Goal: Communication & Community: Answer question/provide support

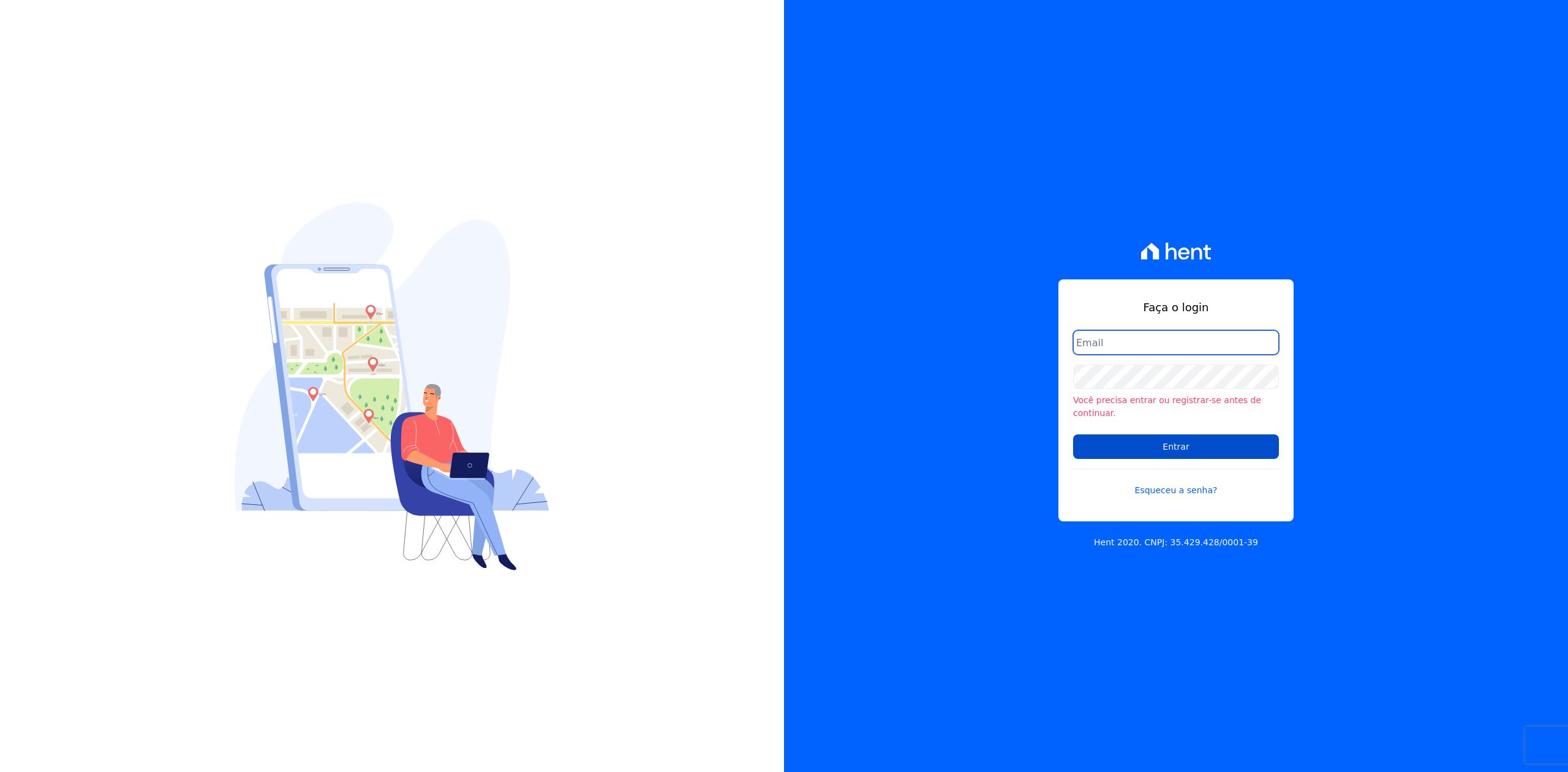
type input "[PERSON_NAME][EMAIL_ADDRESS][DOMAIN_NAME]"
click at [1213, 439] on input "Entrar" at bounding box center [1176, 447] width 206 height 24
click at [1174, 449] on input "Entrar" at bounding box center [1176, 446] width 206 height 24
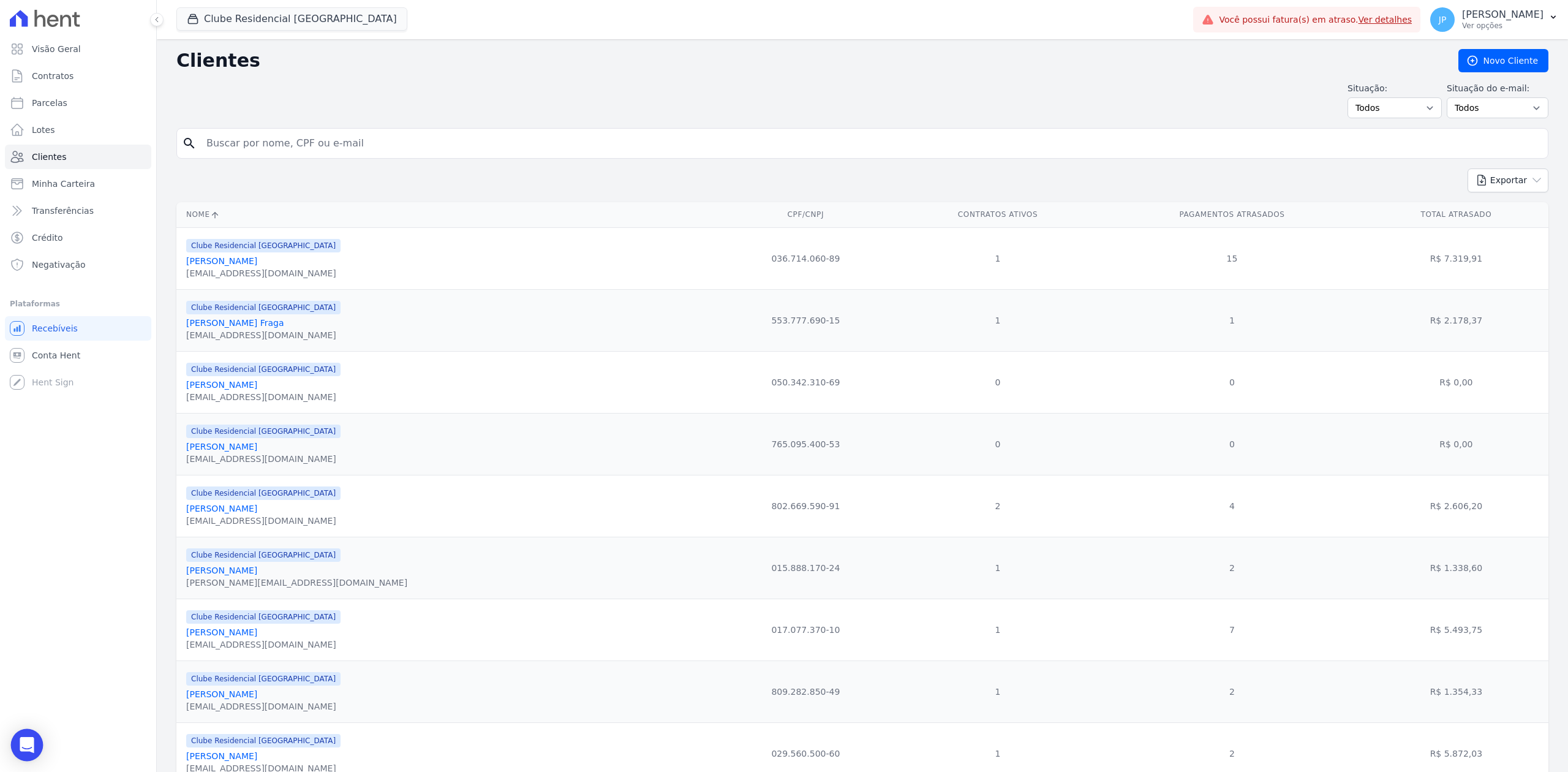
click at [30, 738] on div "Open Intercom Messenger" at bounding box center [27, 745] width 33 height 33
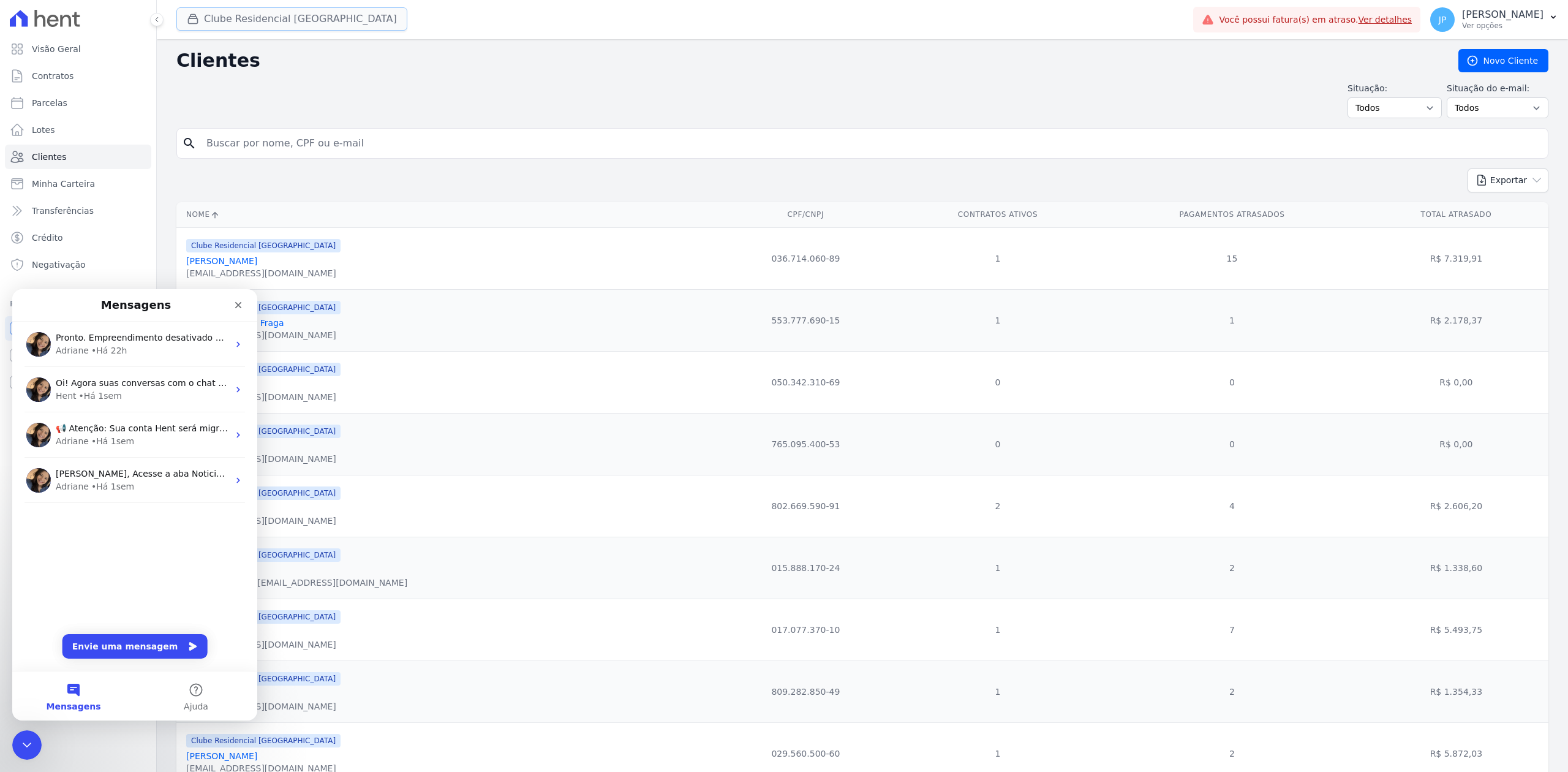
click at [212, 23] on button "Clube Residencial [GEOGRAPHIC_DATA]" at bounding box center [292, 19] width 231 height 24
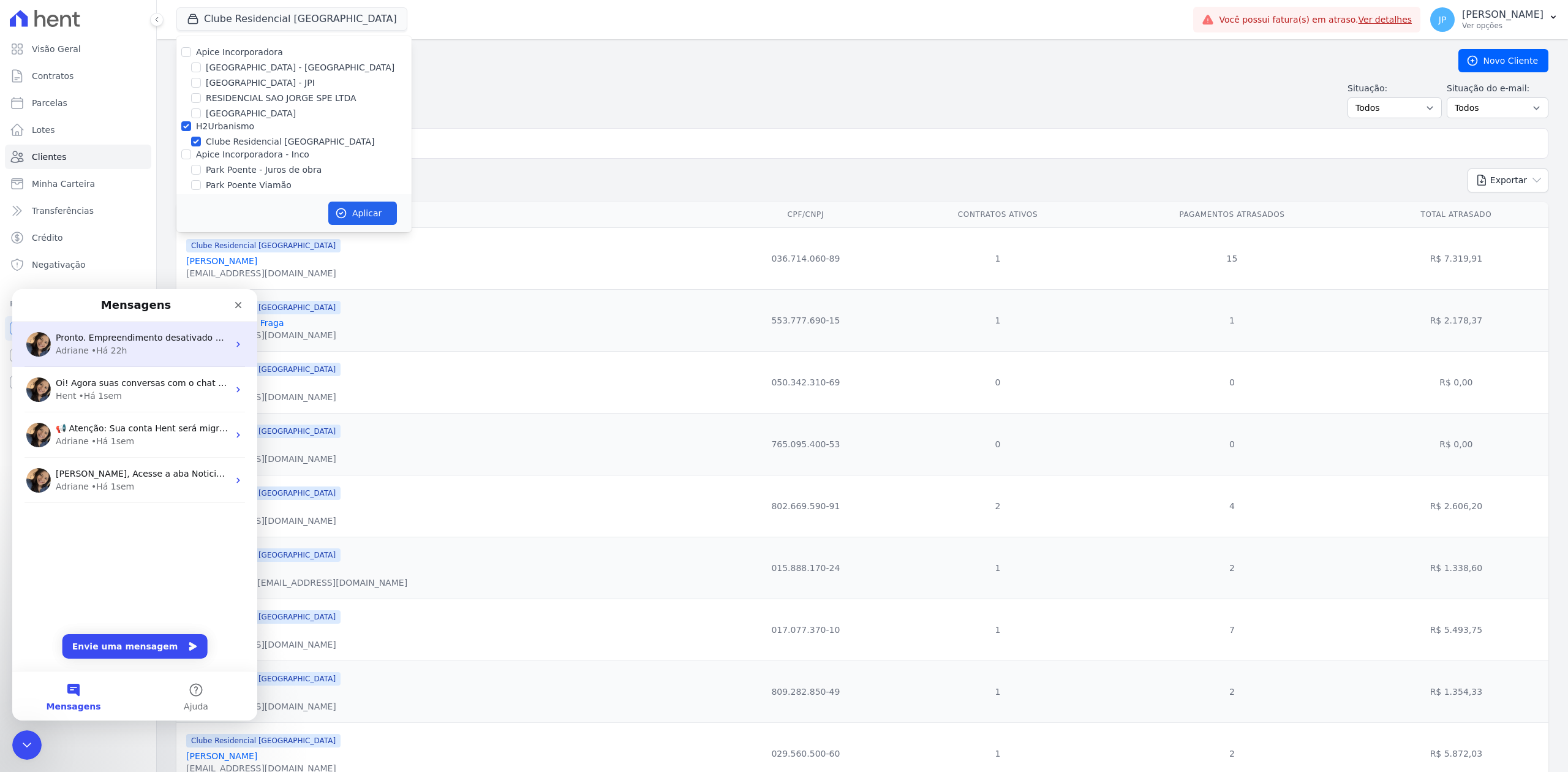
click at [171, 349] on div "[PERSON_NAME] • Há 22h" at bounding box center [142, 350] width 173 height 13
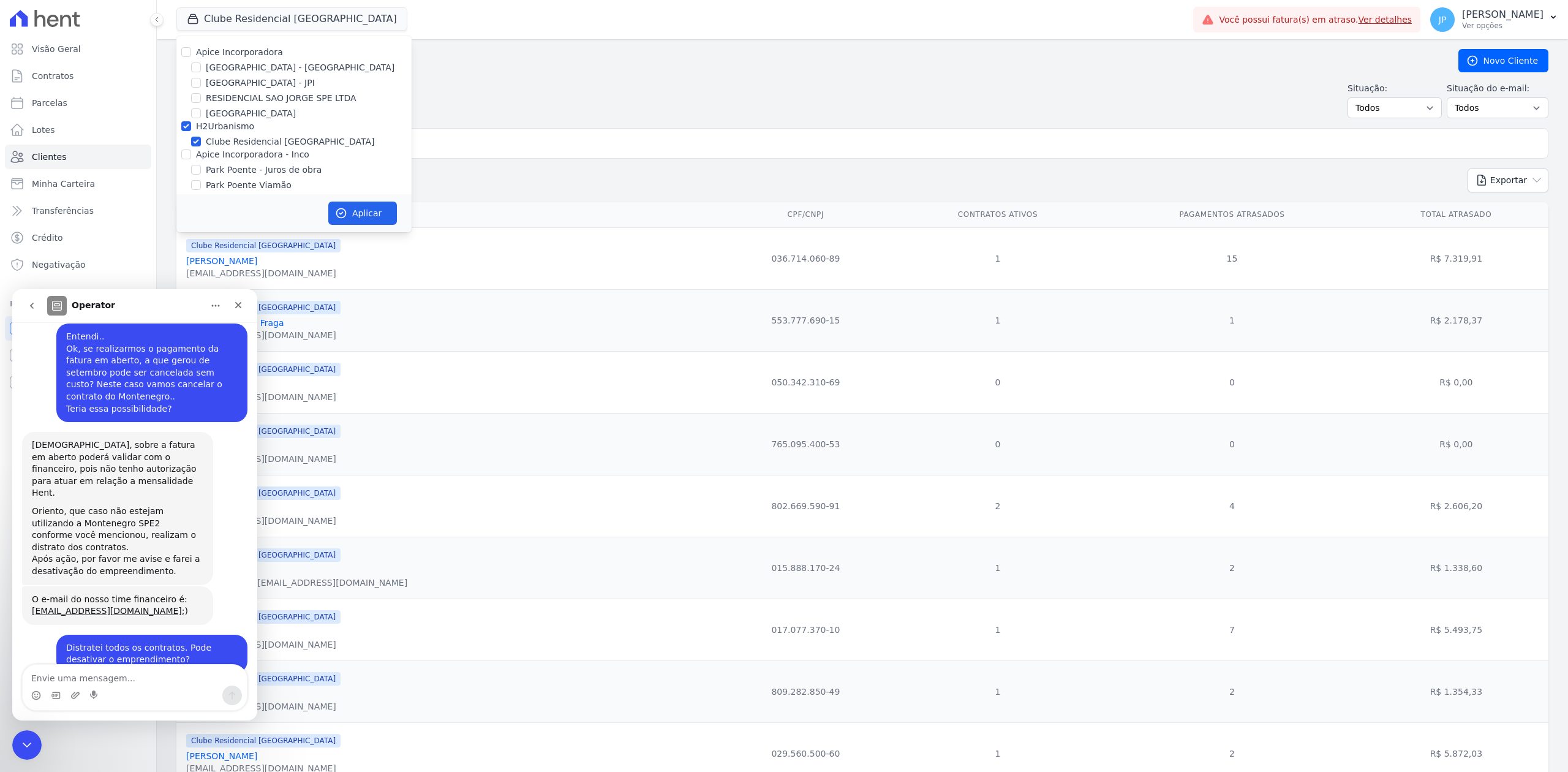
scroll to position [1449, 0]
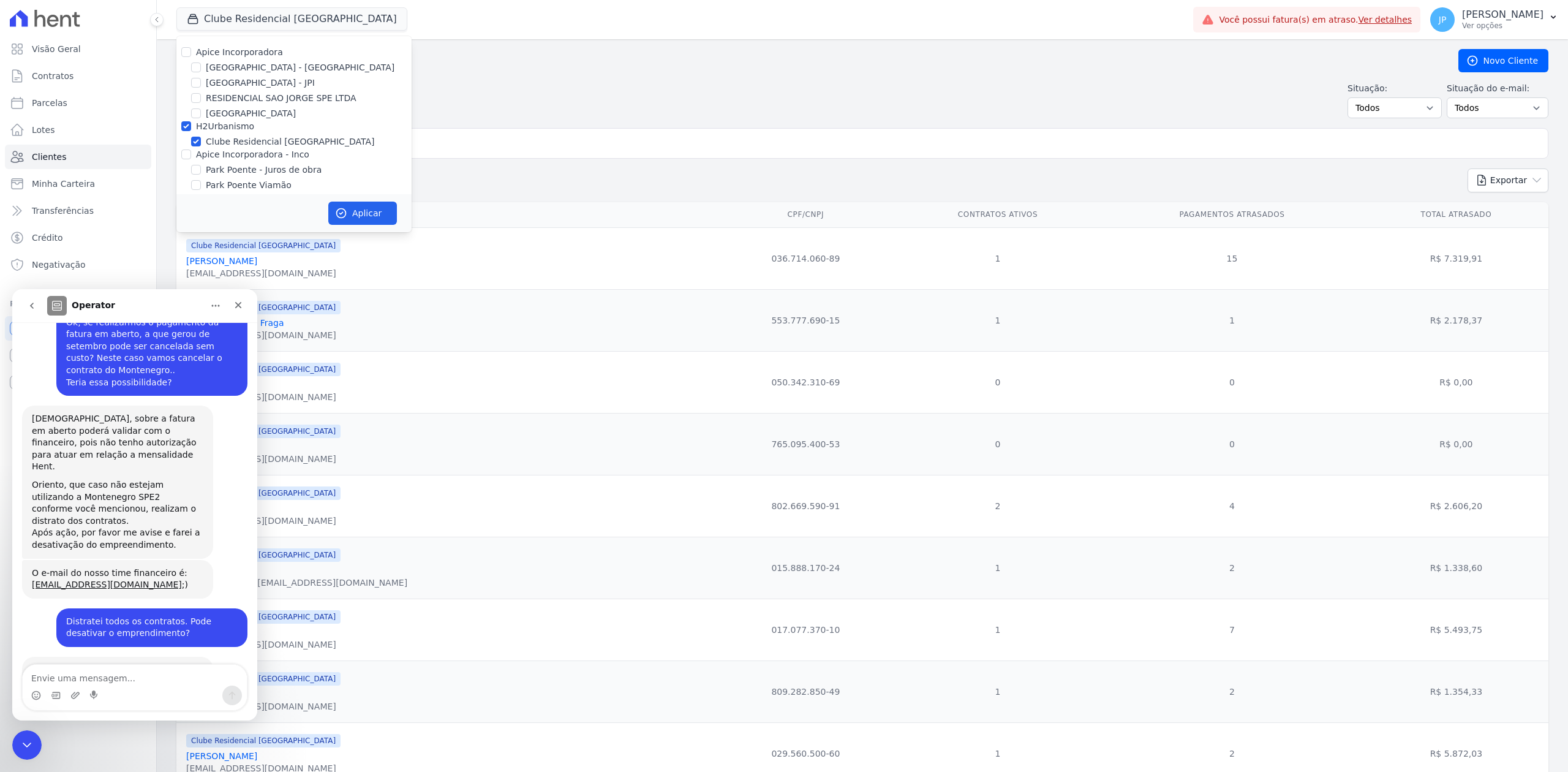
click at [135, 677] on textarea "Envie uma mensagem..." at bounding box center [135, 675] width 225 height 21
type textarea "o"
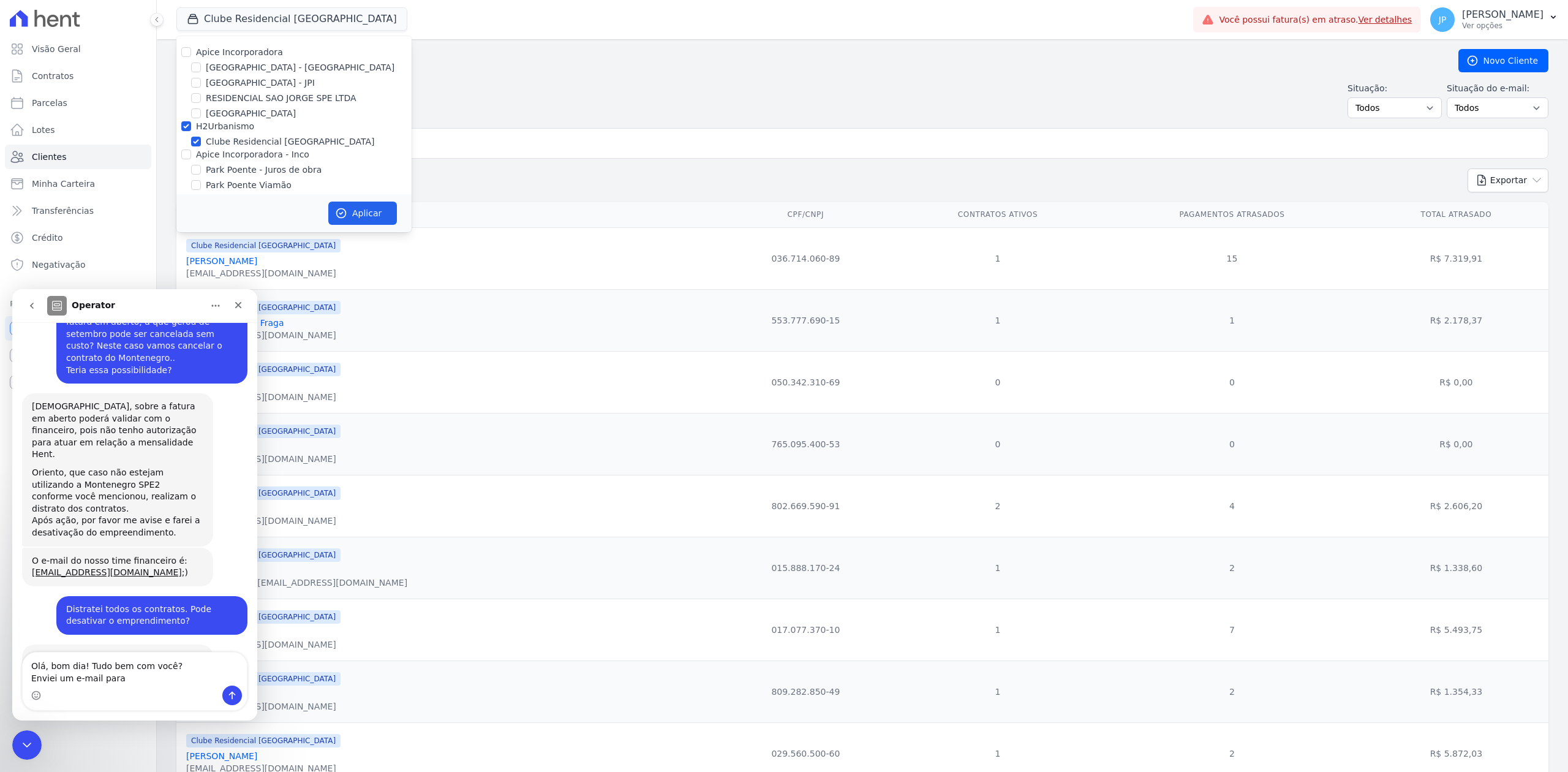
click at [124, 604] on div "Distratei todos os contratos. Pode desativar o emprendimento?" at bounding box center [151, 615] width 171 height 24
click at [133, 670] on textarea "Olá, bom dia! Tudo bem com você? Enviei um e-mail para" at bounding box center [135, 668] width 225 height 33
click at [133, 682] on textarea "Olá, bom dia! Tudo bem com você? Enviei um e-mail para" at bounding box center [135, 668] width 225 height 33
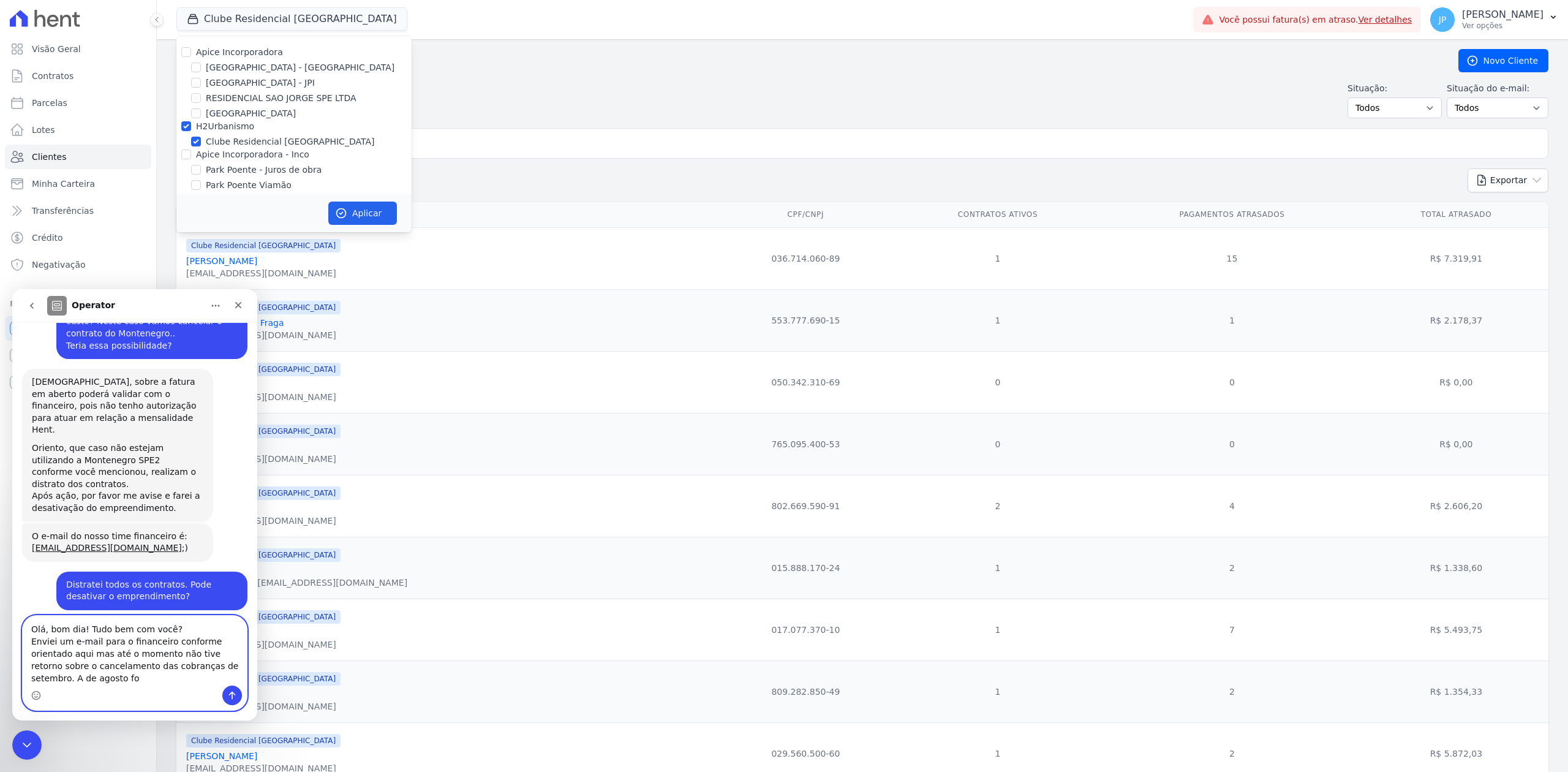
scroll to position [1498, 0]
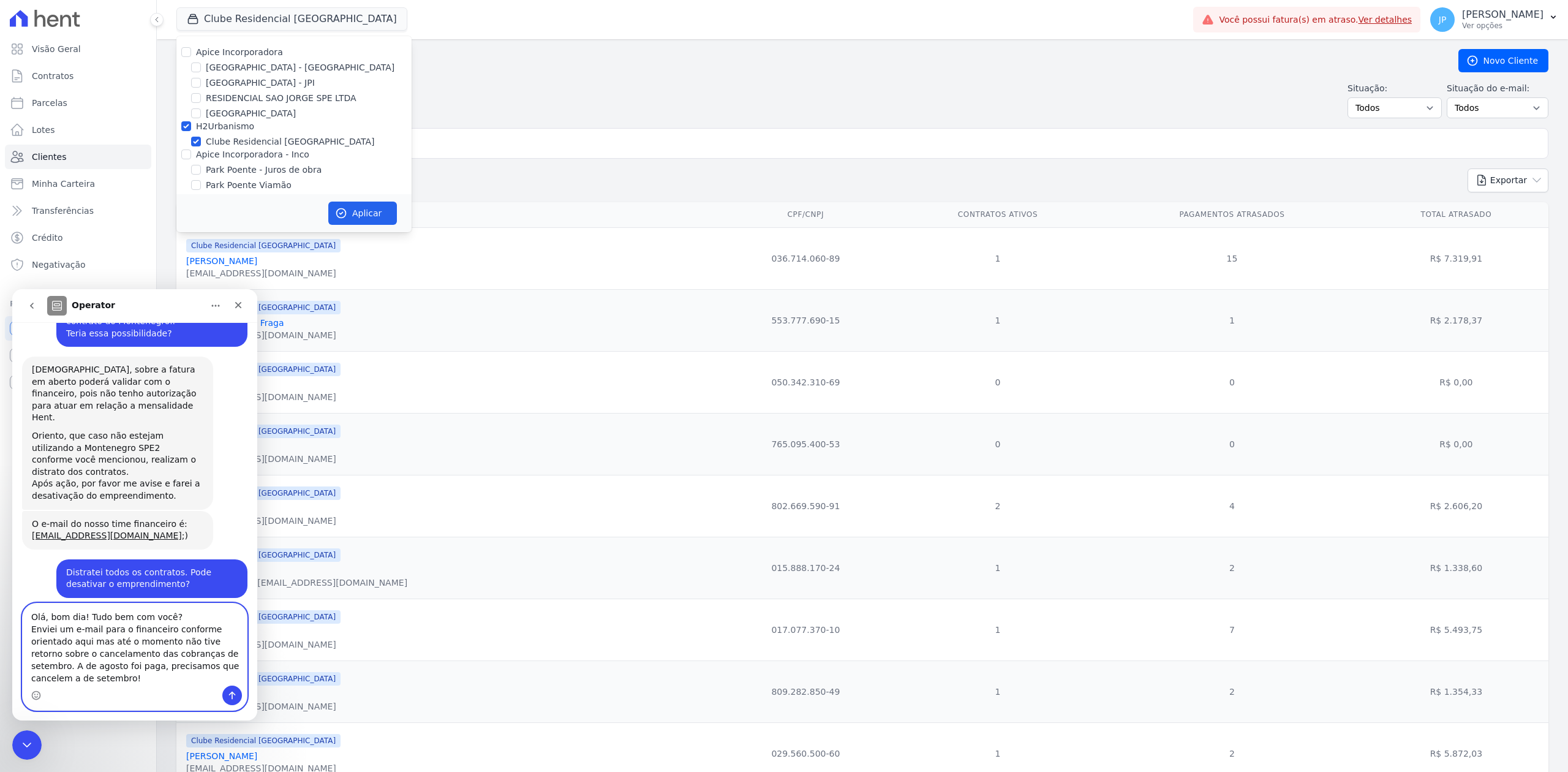
type textarea "Olá, bom dia! Tudo bem com você? Enviei um e-mail para o financeiro conforme or…"
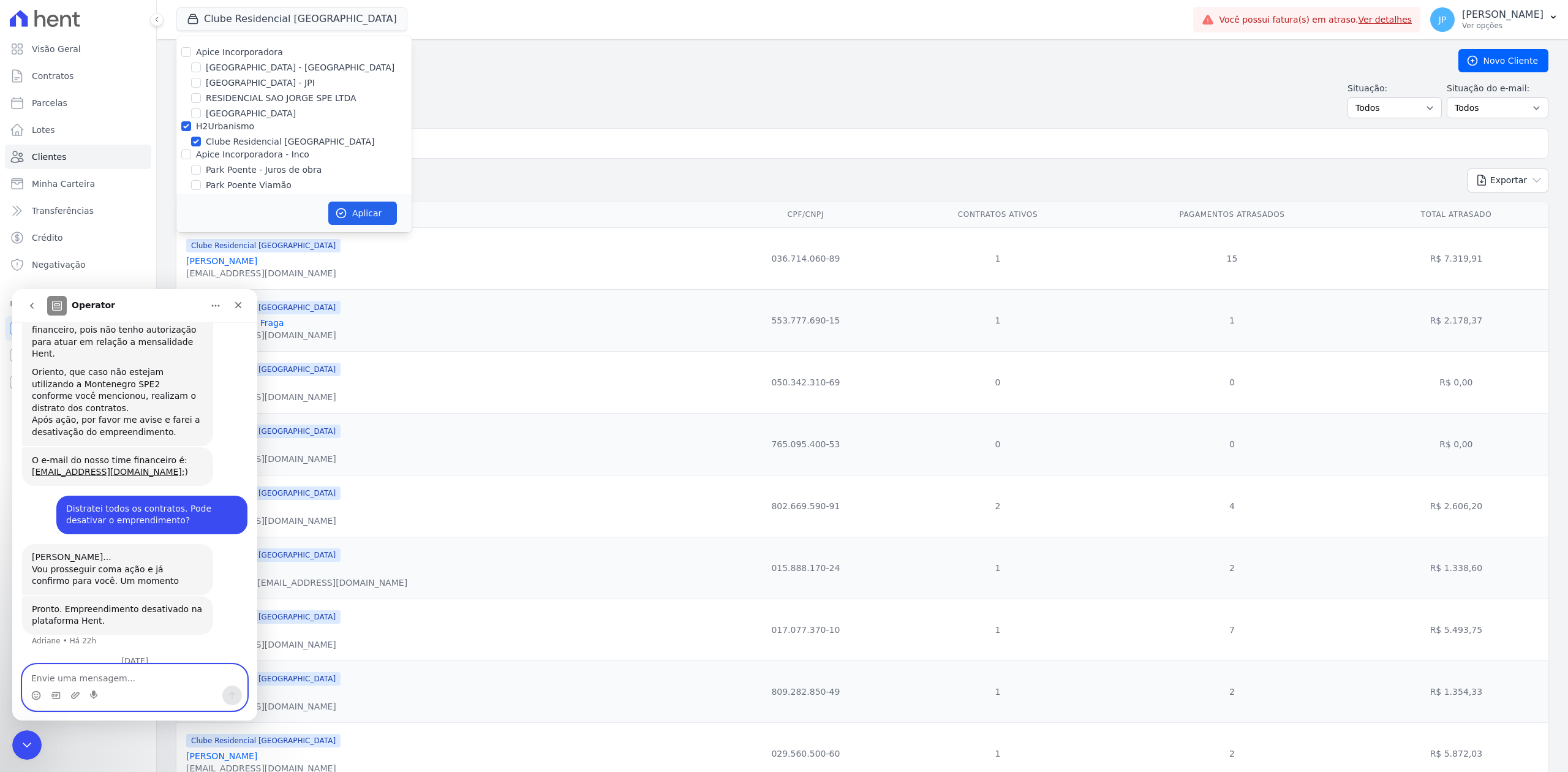
scroll to position [1591, 0]
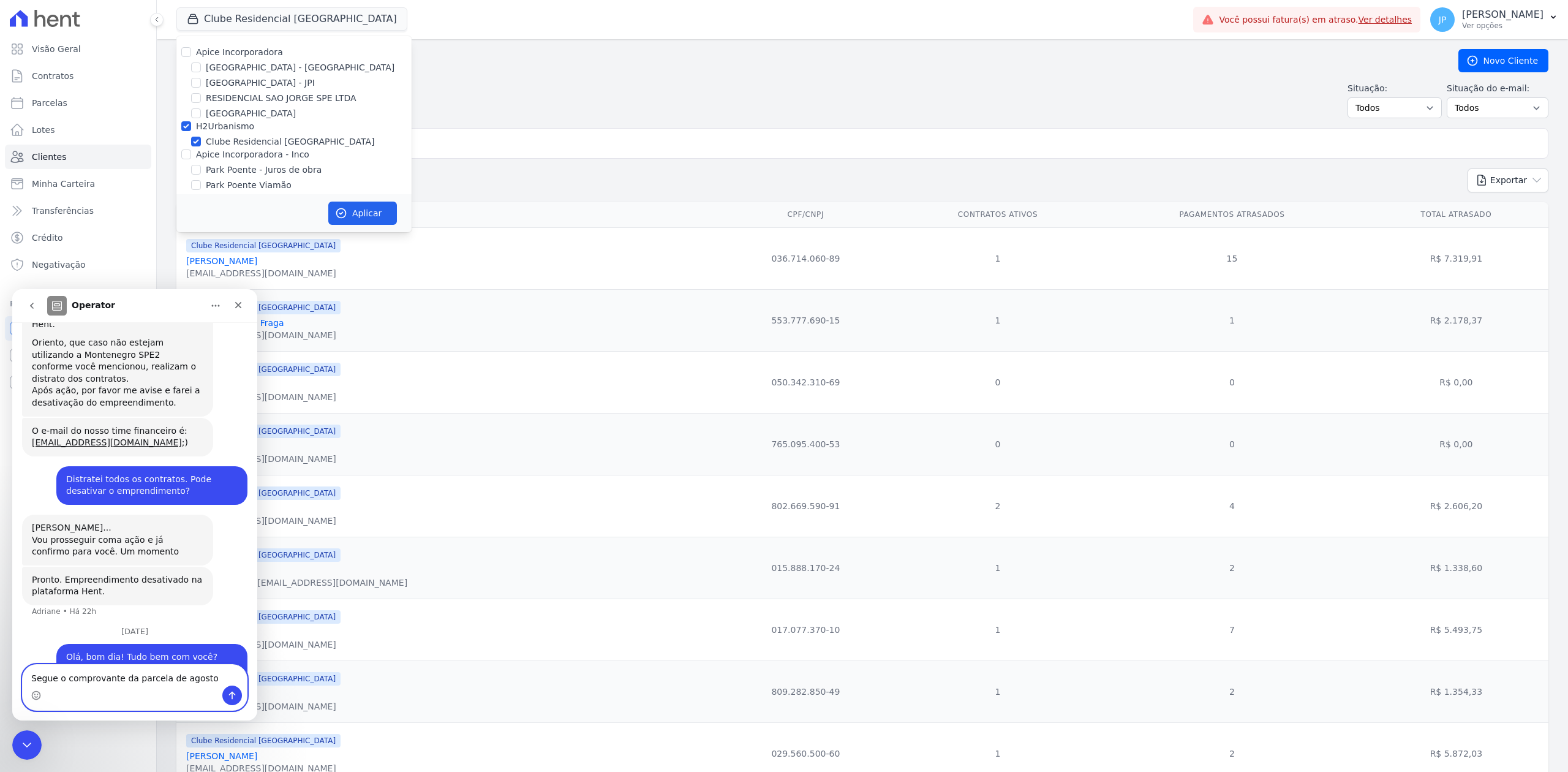
type textarea "Segue o comprovante da parcela de agosto."
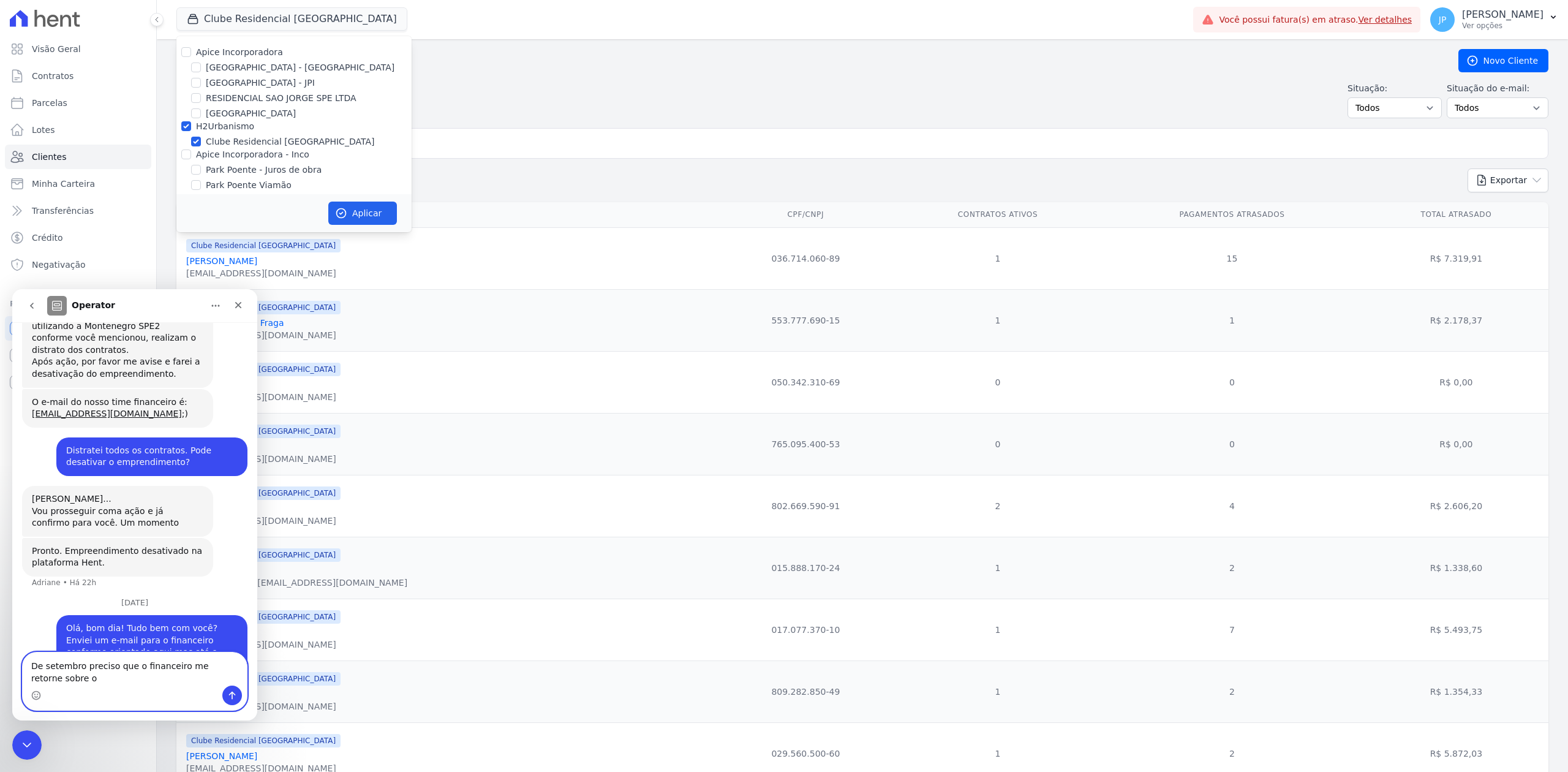
scroll to position [1632, 0]
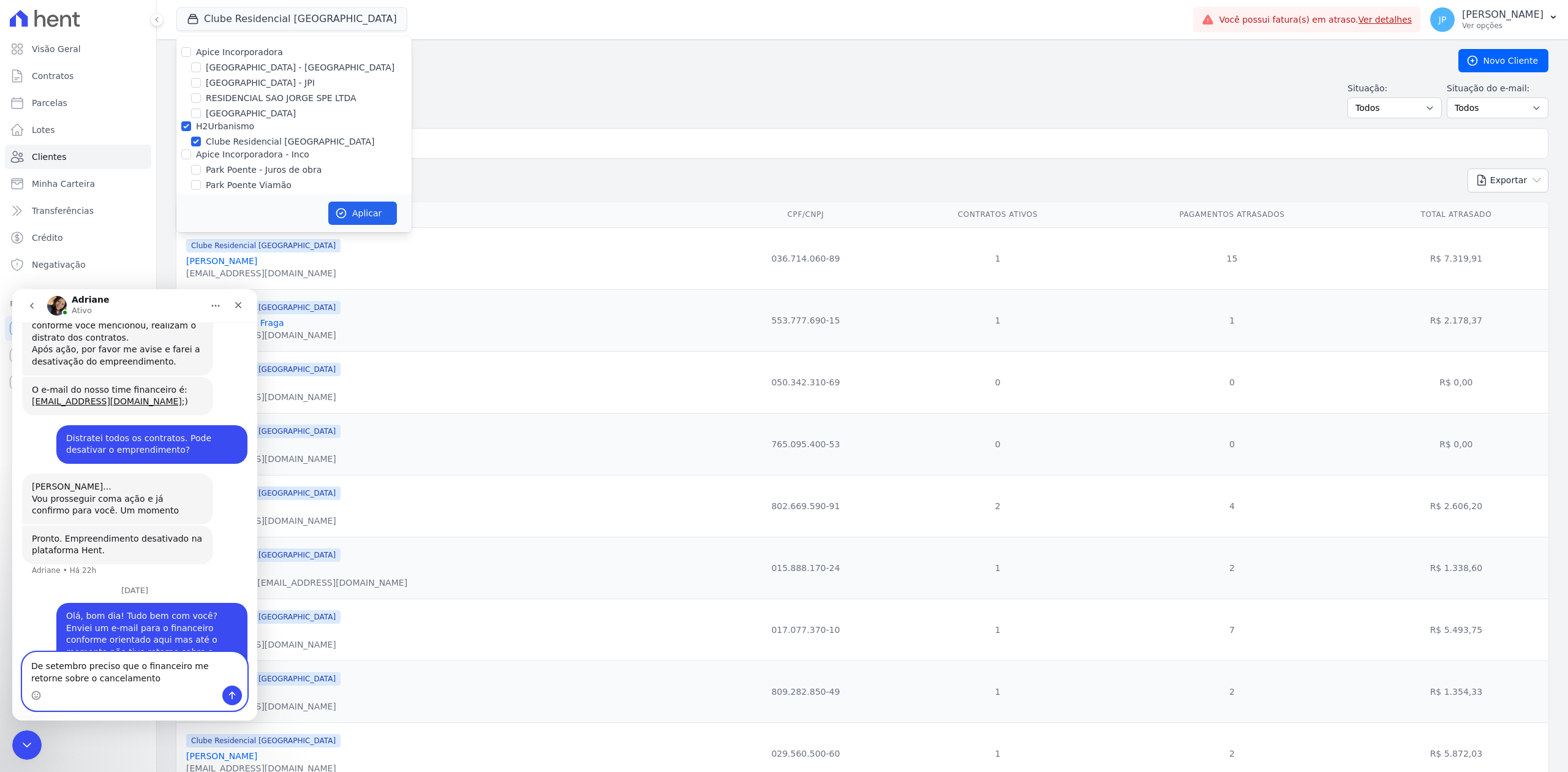
type textarea "De setembro preciso que o financeiro me retorne sobre o cancelamento."
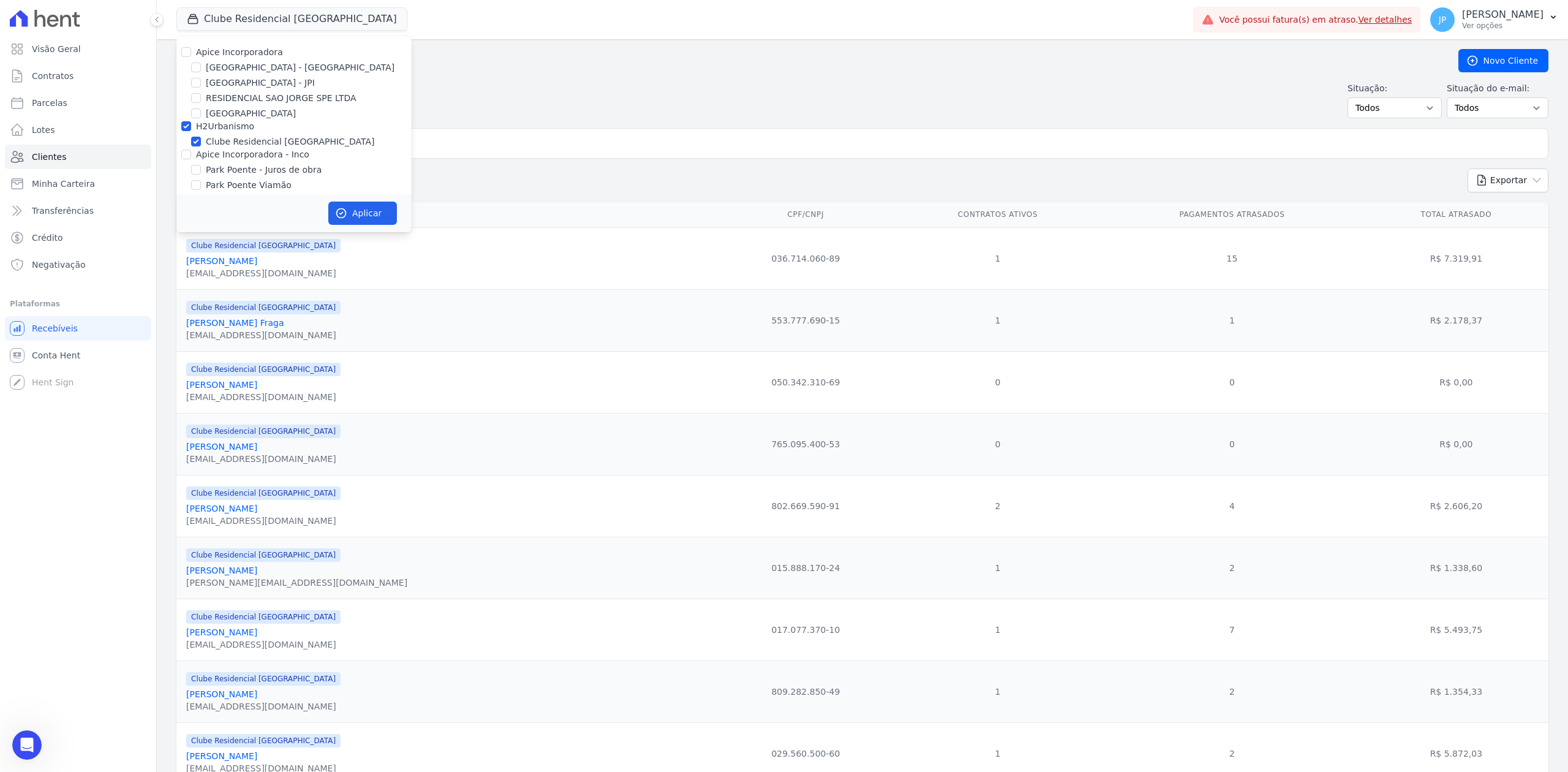
scroll to position [1659, 0]
click at [416, 70] on h2 "Clientes" at bounding box center [808, 60] width 1262 height 22
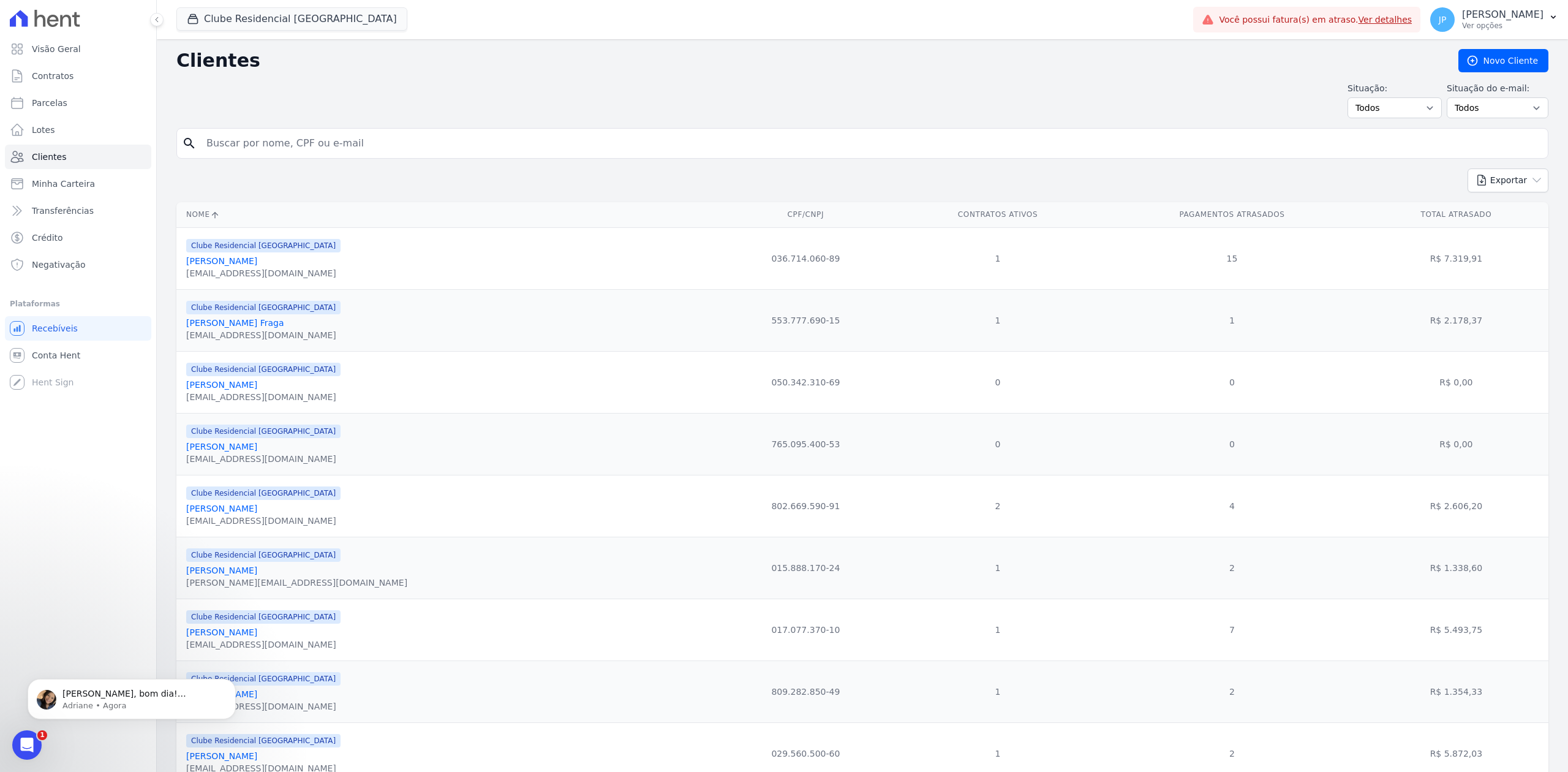
scroll to position [1737, 0]
click at [74, 696] on p "[PERSON_NAME], bom dia! [PERSON_NAME] solicitar ao time financeiro sobre o reto…" at bounding box center [142, 694] width 158 height 12
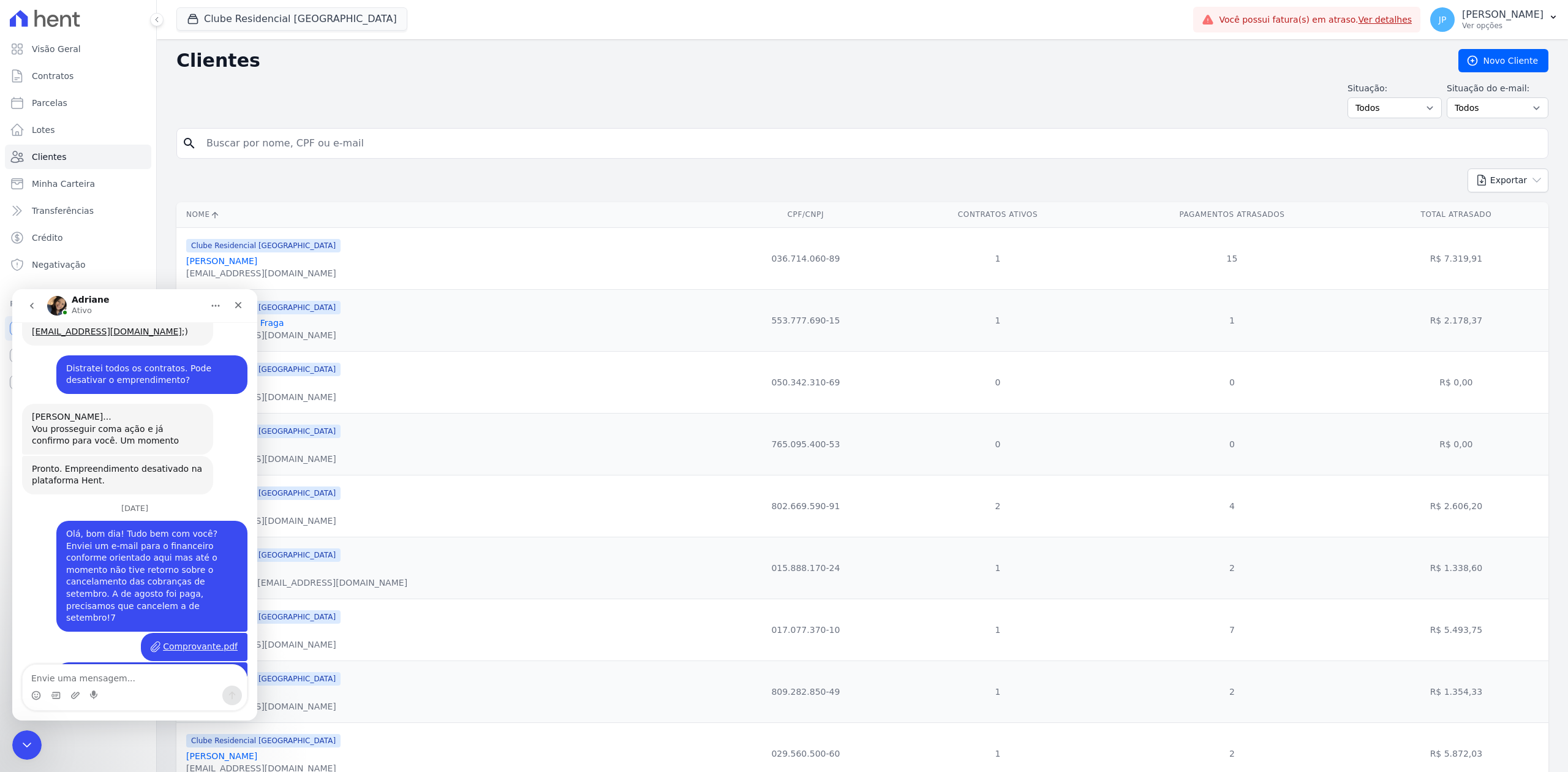
scroll to position [1758, 0]
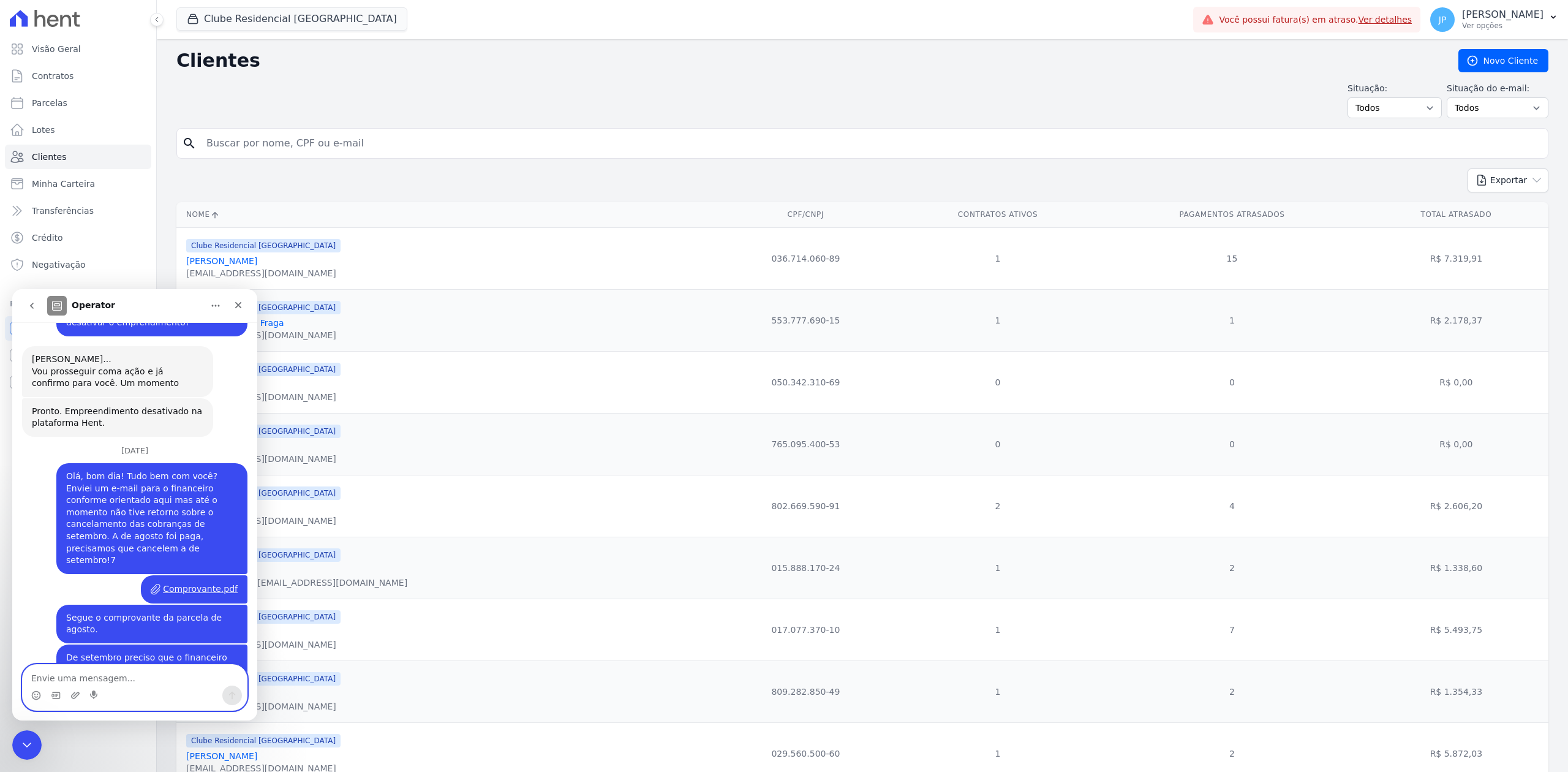
click at [175, 679] on textarea "Envie uma mensagem..." at bounding box center [135, 675] width 225 height 21
type textarea "Obrigado pela força!"
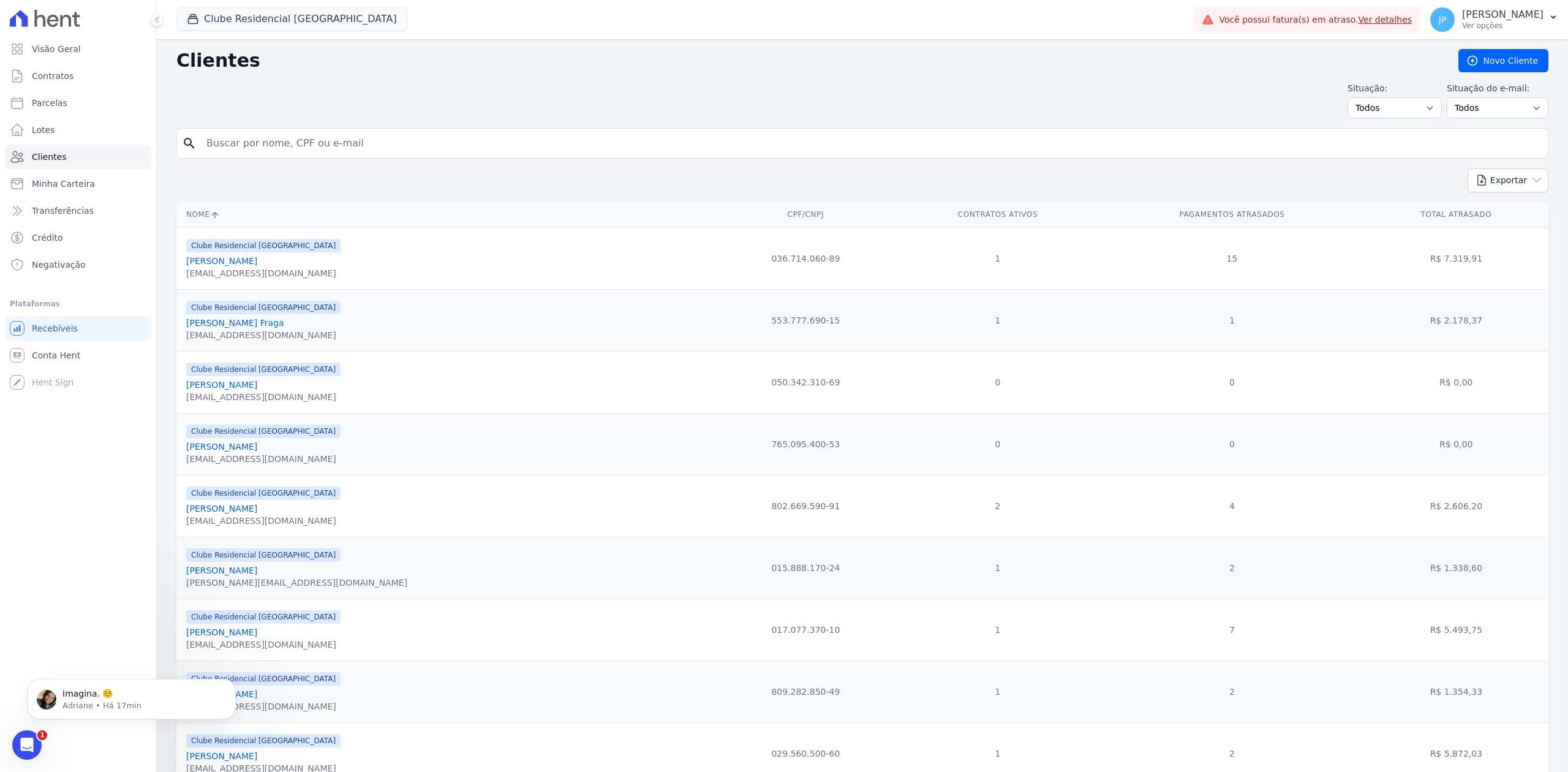
scroll to position [1811, 0]
